Goal: Task Accomplishment & Management: Complete application form

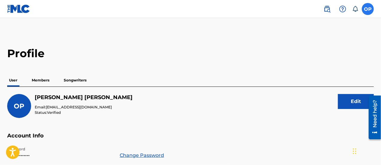
click at [370, 9] on label at bounding box center [368, 9] width 12 height 12
click at [368, 9] on input "OP [PERSON_NAME] [EMAIL_ADDRESS][DOMAIN_NAME] Notification Preferences Profile …" at bounding box center [368, 9] width 0 height 0
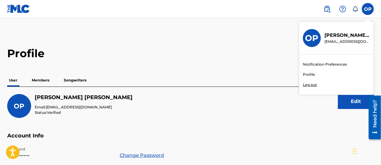
click at [323, 63] on link "Notification Preferences" at bounding box center [325, 64] width 44 height 5
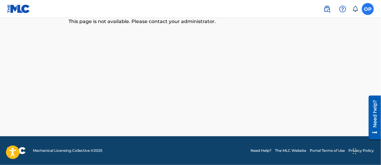
click at [367, 9] on label at bounding box center [368, 9] width 12 height 12
click at [368, 9] on input "OP [PERSON_NAME] [EMAIL_ADDRESS][DOMAIN_NAME] Notification Preferences Profile …" at bounding box center [368, 9] width 0 height 0
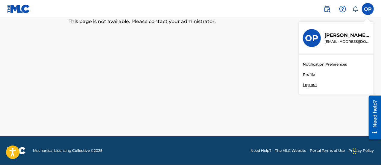
click at [311, 37] on h3 "OP" at bounding box center [311, 38] width 13 height 10
click at [368, 9] on input "OP [PERSON_NAME] [EMAIL_ADDRESS][DOMAIN_NAME] Notification Preferences Profile …" at bounding box center [368, 9] width 0 height 0
drag, startPoint x: 341, startPoint y: 38, endPoint x: 342, endPoint y: 34, distance: 3.4
click at [341, 37] on p "Owen Postma" at bounding box center [348, 35] width 46 height 7
click at [368, 9] on input "OP [PERSON_NAME] [EMAIL_ADDRESS][DOMAIN_NAME] Notification Preferences Profile …" at bounding box center [368, 9] width 0 height 0
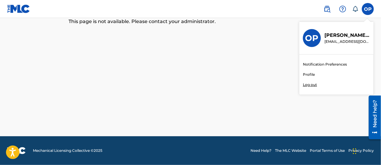
click at [312, 72] on link "Profile" at bounding box center [309, 74] width 12 height 5
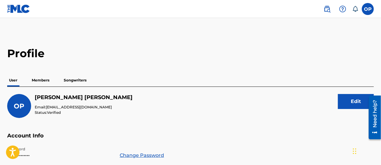
click at [45, 79] on p "Members" at bounding box center [40, 80] width 21 height 13
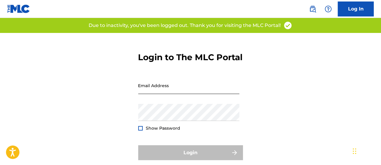
click at [157, 94] on input "Email Address" at bounding box center [188, 85] width 101 height 17
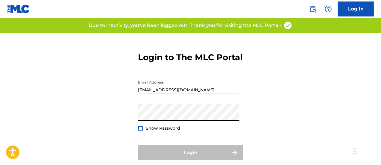
type input "[EMAIL_ADDRESS][DOMAIN_NAME]"
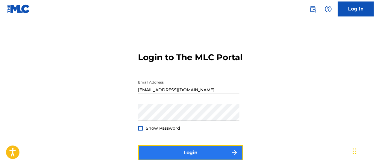
click at [184, 158] on button "Login" at bounding box center [190, 152] width 105 height 15
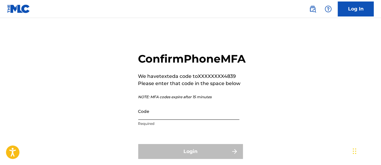
click at [180, 120] on input "Code" at bounding box center [188, 111] width 101 height 17
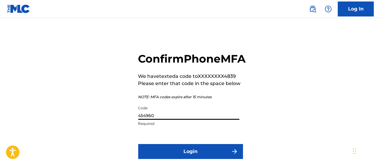
type input "454960"
click at [138, 144] on button "Login" at bounding box center [190, 151] width 105 height 15
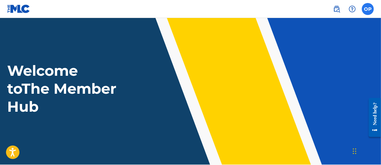
click at [366, 10] on label at bounding box center [368, 9] width 12 height 12
click at [368, 9] on input "OP [PERSON_NAME] [EMAIL_ADDRESS][DOMAIN_NAME] Notification Preferences Profile …" at bounding box center [368, 9] width 0 height 0
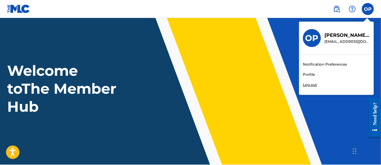
click at [253, 21] on header "Welcome to The Member Hub" at bounding box center [190, 91] width 381 height 147
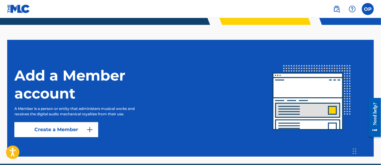
scroll to position [167, 0]
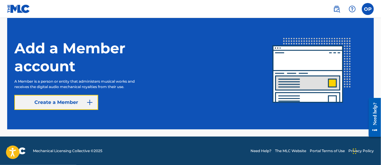
click at [80, 107] on link "Create a Member" at bounding box center [56, 102] width 84 height 15
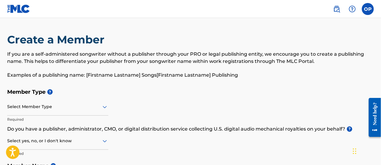
scroll to position [167, 0]
